Goal: Task Accomplishment & Management: Use online tool/utility

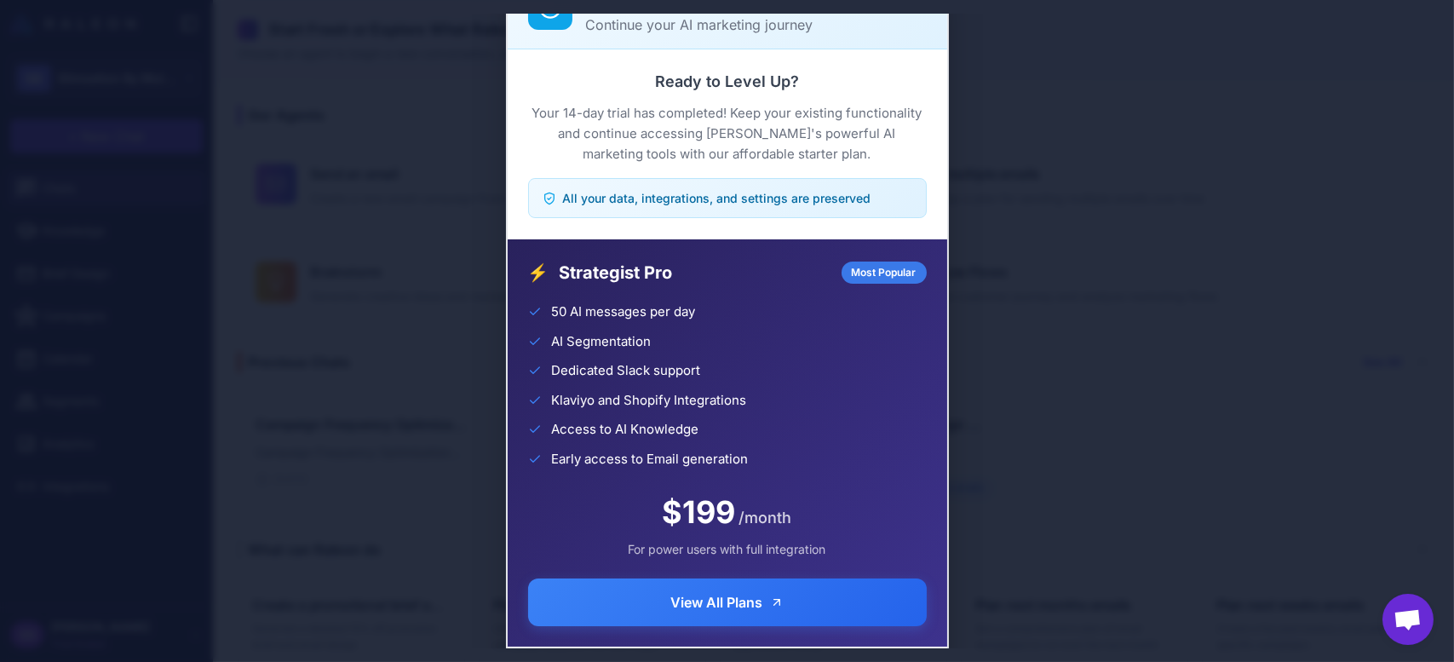
click at [1135, 350] on div "Trial Complete Continue your AI marketing journey Ready to Level Up? Your 14-da…" at bounding box center [727, 331] width 1454 height 635
click at [1005, 337] on div "Trial Complete Continue your AI marketing journey Ready to Level Up? Your 14-da…" at bounding box center [727, 331] width 1454 height 635
click at [1220, 156] on div "Trial Complete Continue your AI marketing journey Ready to Level Up? Your 14-da…" at bounding box center [727, 331] width 1454 height 635
click at [1108, 338] on div "Trial Complete Continue your AI marketing journey Ready to Level Up? Your 14-da…" at bounding box center [727, 331] width 1454 height 635
click at [1026, 340] on div "Trial Complete Continue your AI marketing journey Ready to Level Up? Your 14-da…" at bounding box center [727, 331] width 1454 height 635
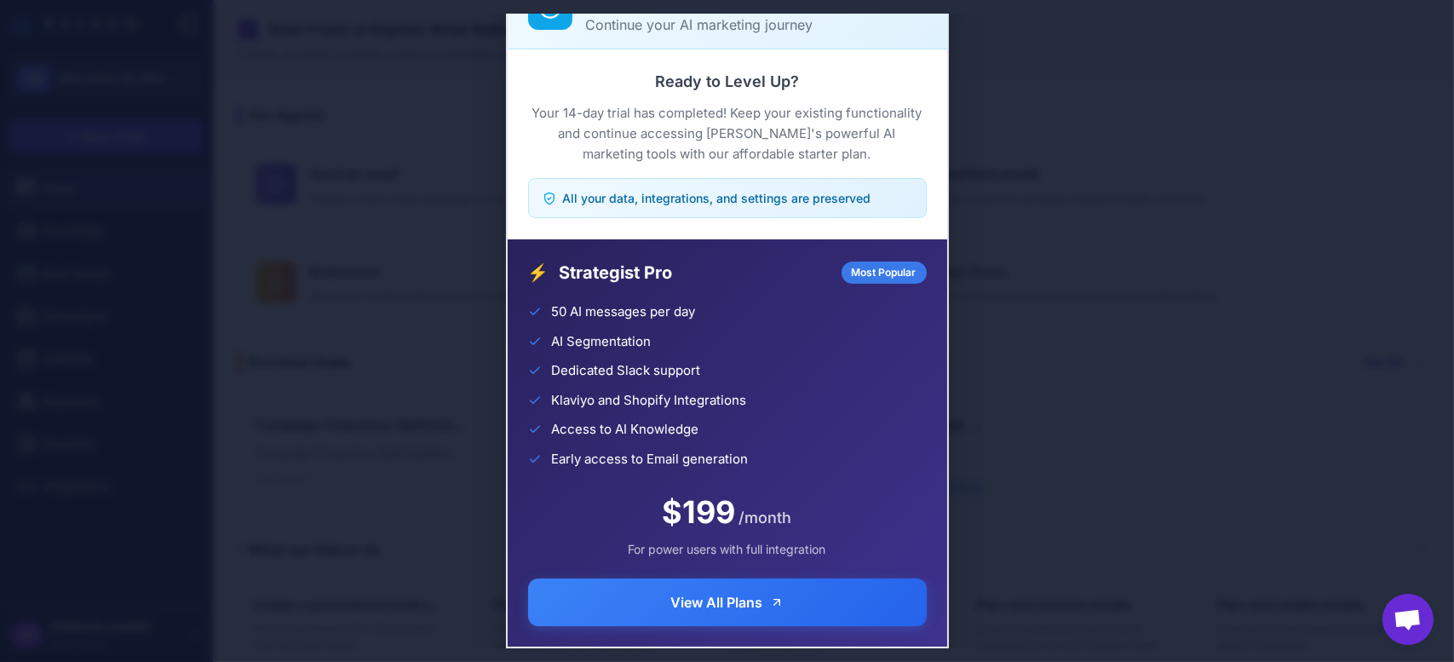
click at [1026, 340] on div "Trial Complete Continue your AI marketing journey Ready to Level Up? Your 14-da…" at bounding box center [727, 331] width 1454 height 635
click at [235, 258] on div "Trial Complete Continue your AI marketing journey Ready to Level Up? Your 14-da…" at bounding box center [727, 331] width 1454 height 635
